Goal: Information Seeking & Learning: Find specific fact

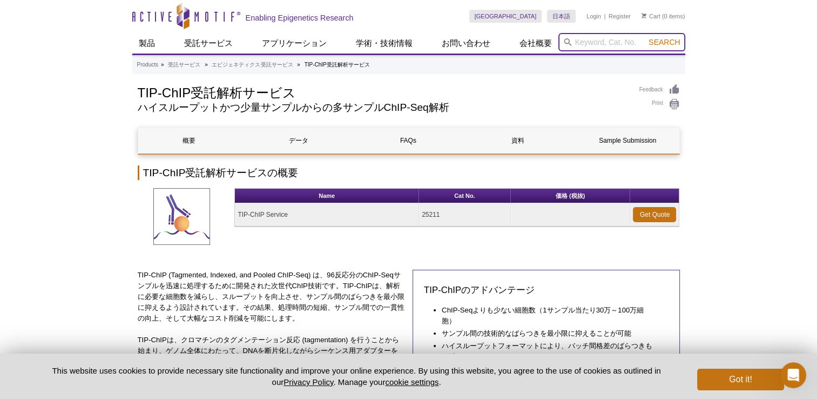
click at [601, 44] on input "search" at bounding box center [622, 42] width 127 height 18
paste input "#31376"
type input "#31376"
click at [646, 37] on button "Search" at bounding box center [665, 42] width 38 height 10
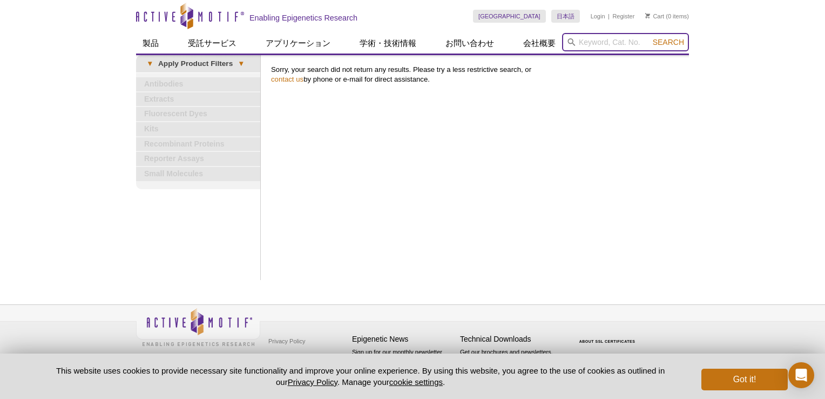
click at [580, 40] on input "search" at bounding box center [625, 42] width 127 height 18
drag, startPoint x: 580, startPoint y: 40, endPoint x: 615, endPoint y: 39, distance: 34.6
click at [611, 37] on input "B" at bounding box center [625, 42] width 127 height 18
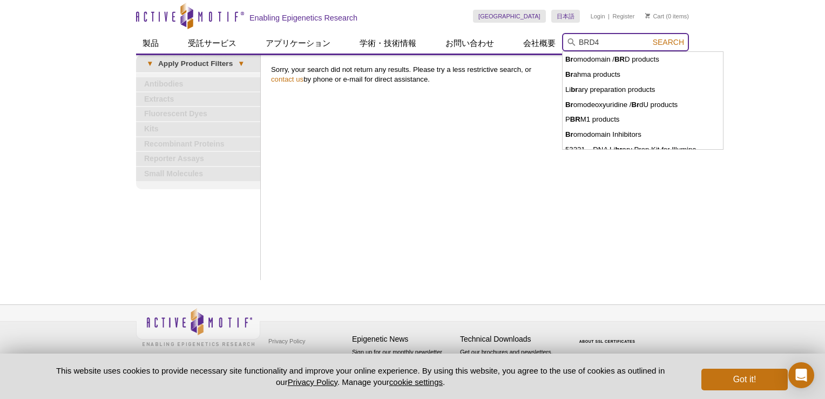
type input "BRD4"
click at [650, 37] on button "Search" at bounding box center [669, 42] width 38 height 10
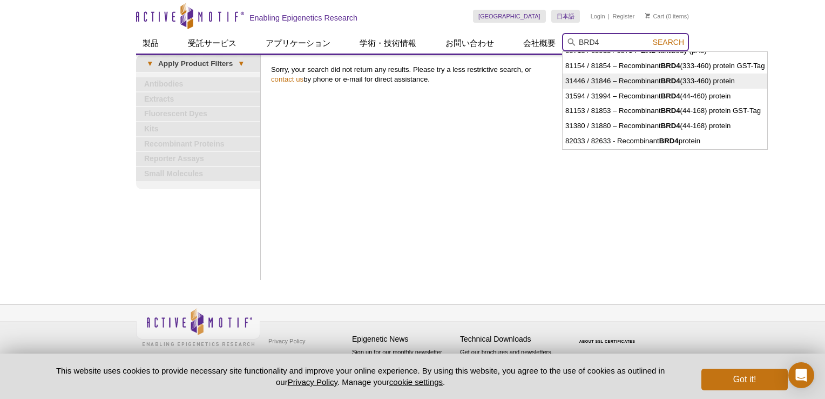
scroll to position [11, 0]
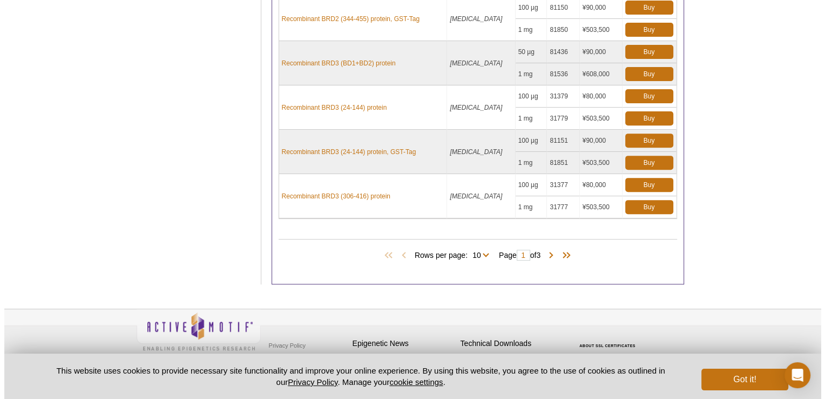
scroll to position [398, 0]
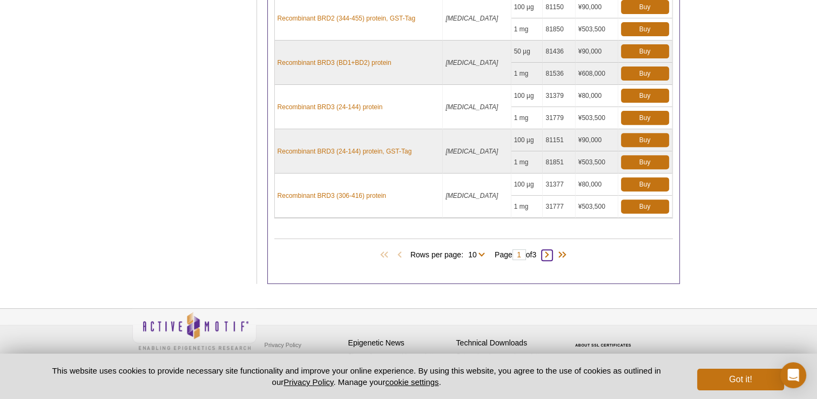
click at [551, 251] on span at bounding box center [547, 255] width 11 height 11
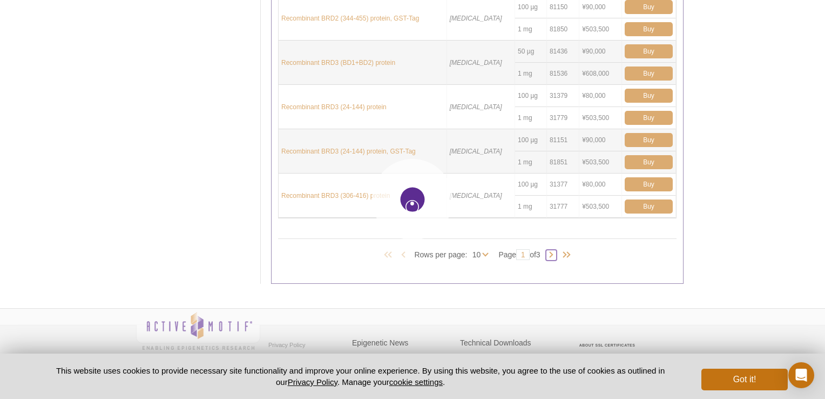
type input "2"
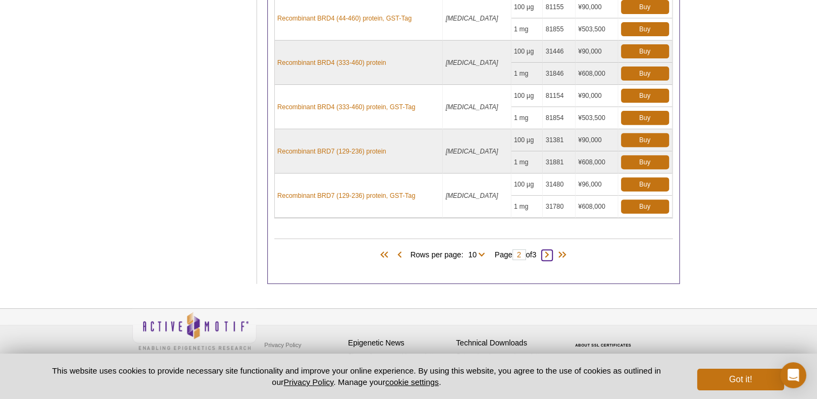
click at [551, 250] on span at bounding box center [547, 255] width 11 height 11
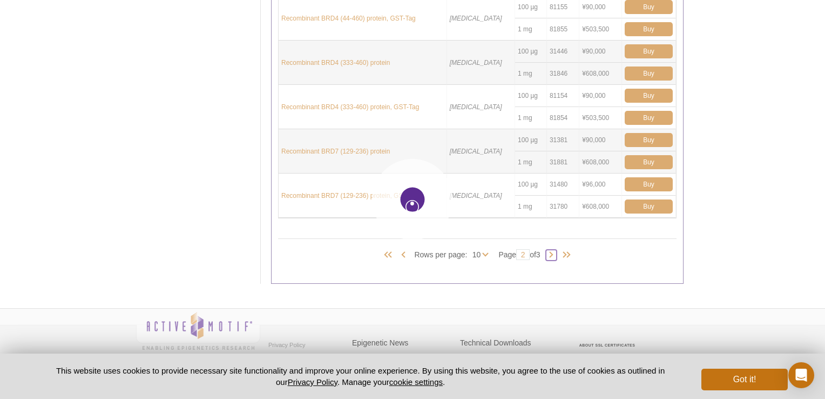
type input "3"
